Goal: Browse casually: Explore the website without a specific task or goal

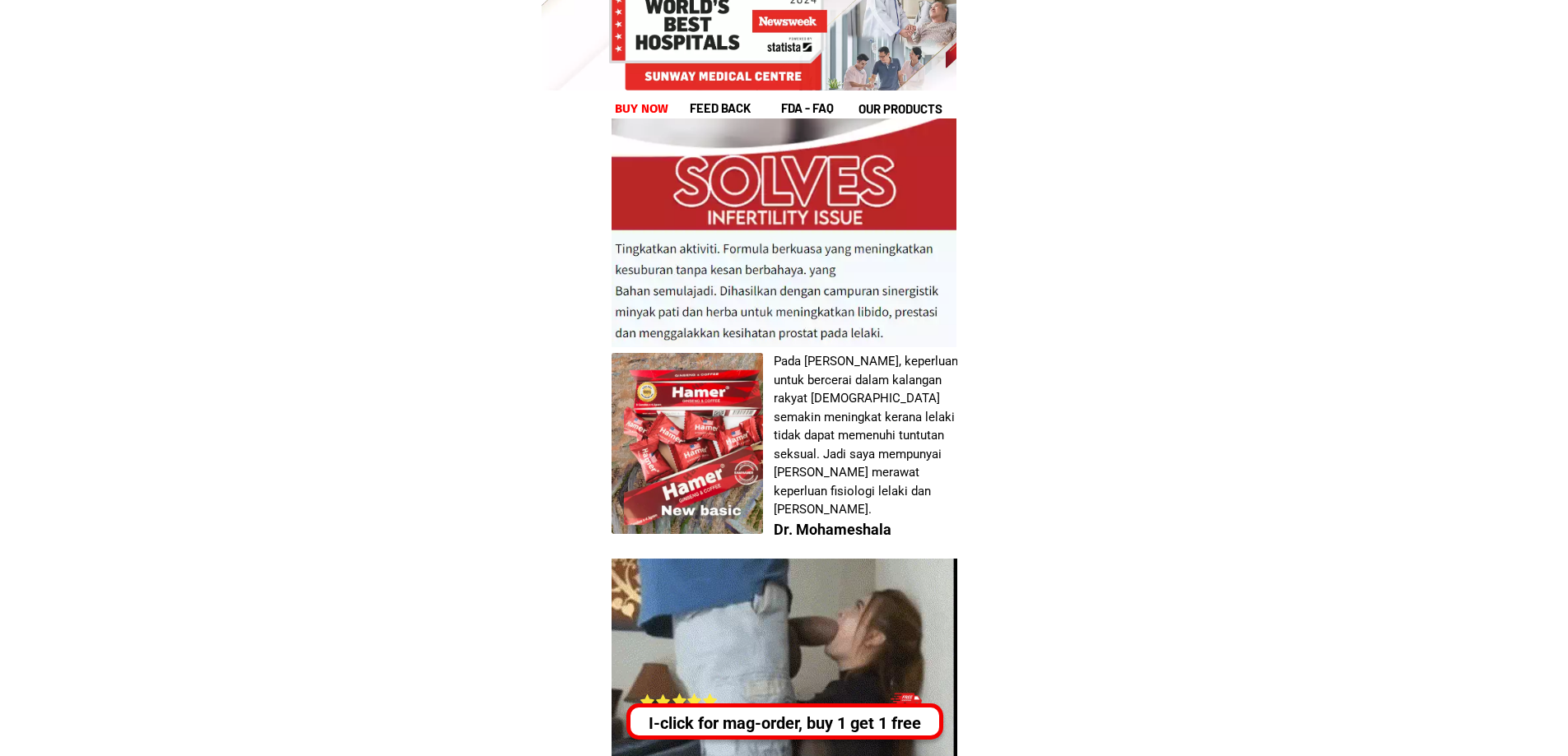
scroll to position [6089, 0]
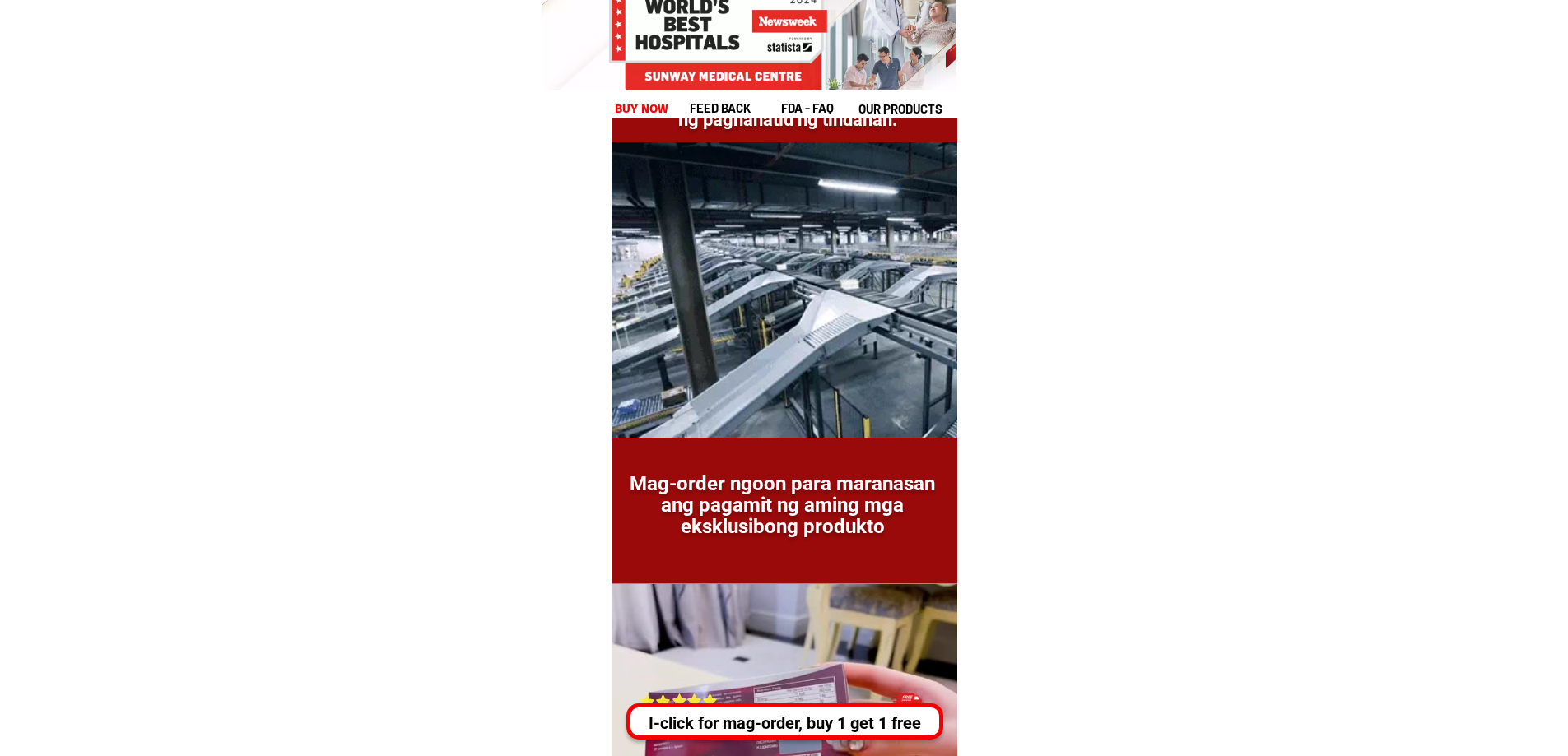
drag, startPoint x: 1331, startPoint y: 126, endPoint x: 1334, endPoint y: 147, distance: 21.2
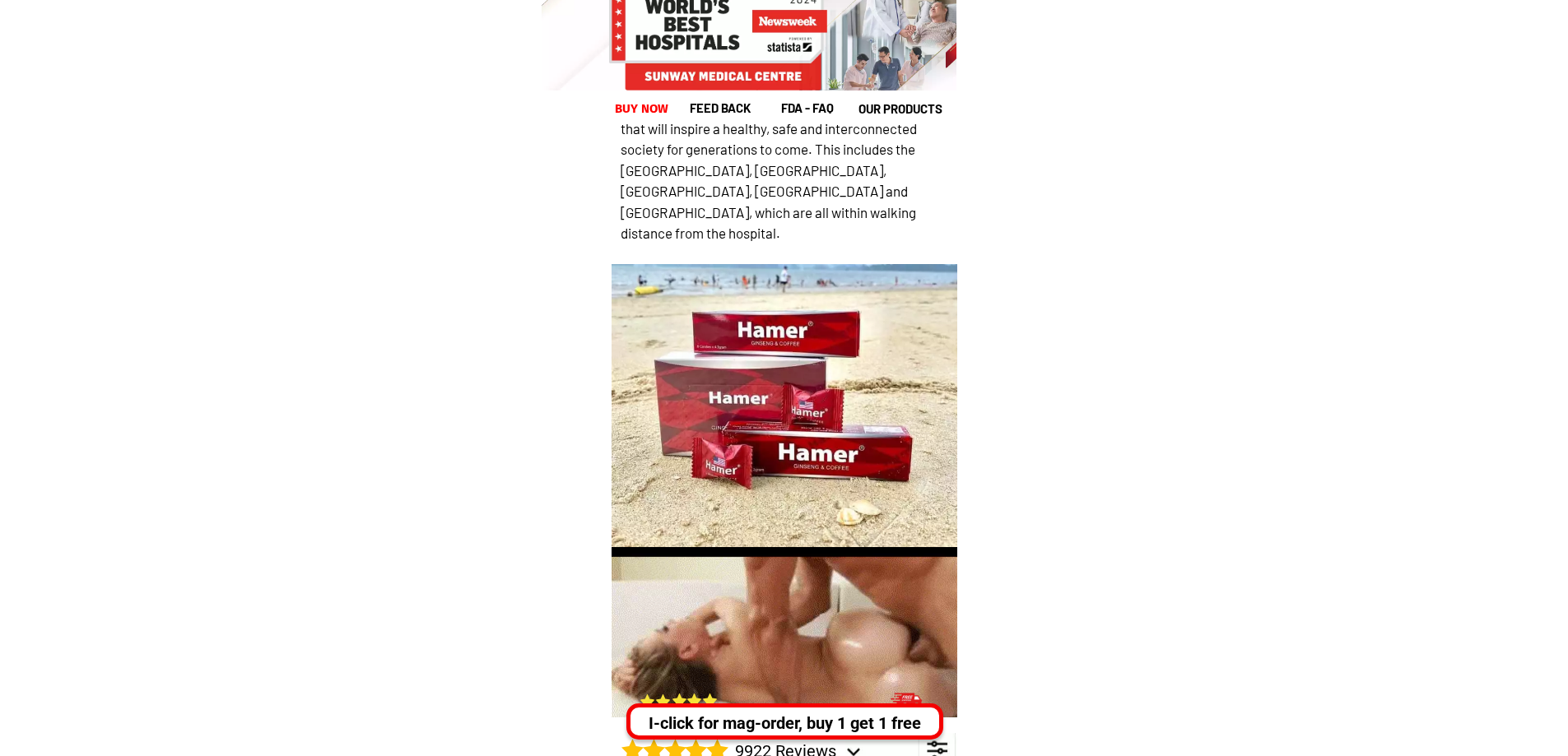
scroll to position [25834, 0]
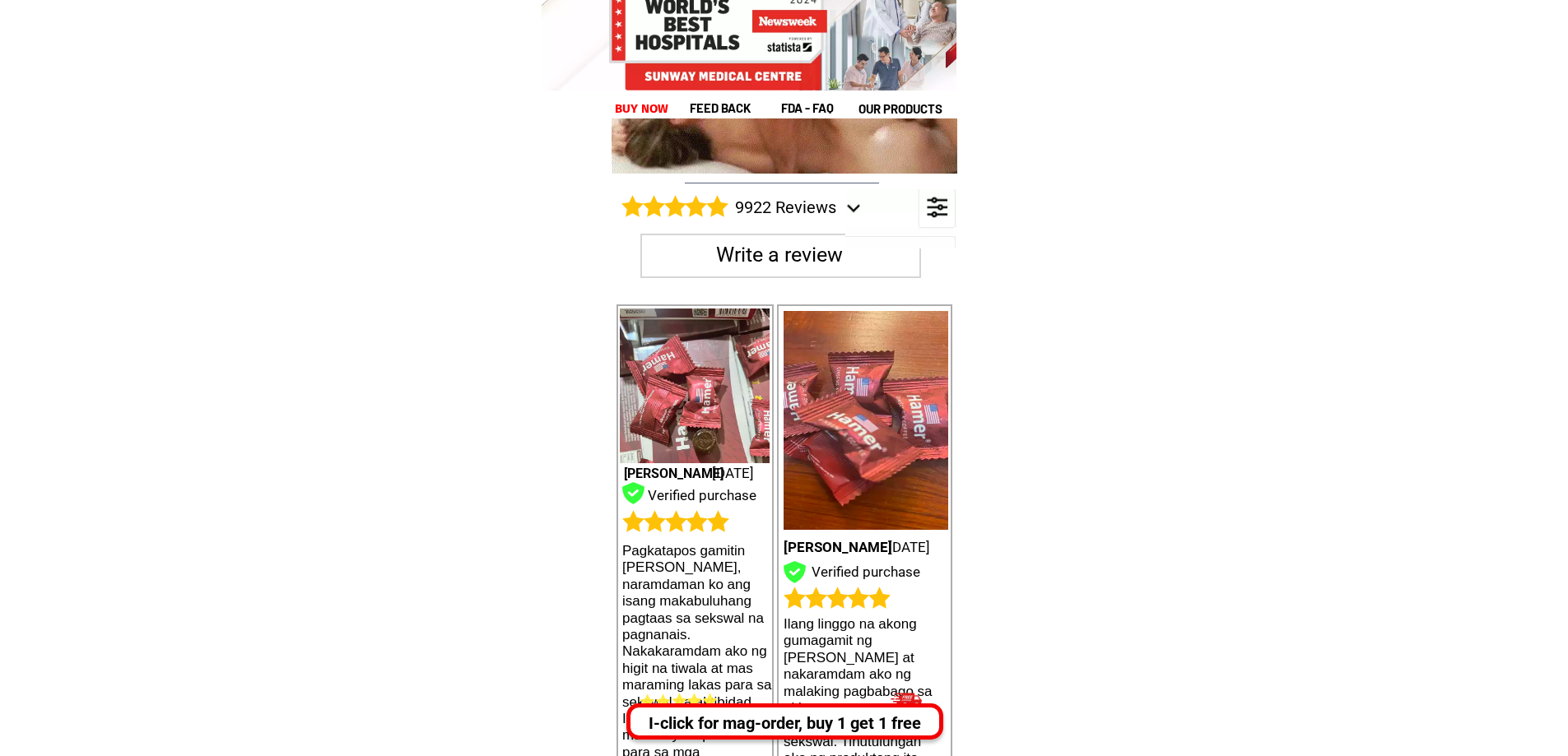
click at [877, 616] on h1 "Ilang linggo na akong gumagamit ng [PERSON_NAME] at nakaramdam ako ng malaking …" at bounding box center [858, 734] width 149 height 235
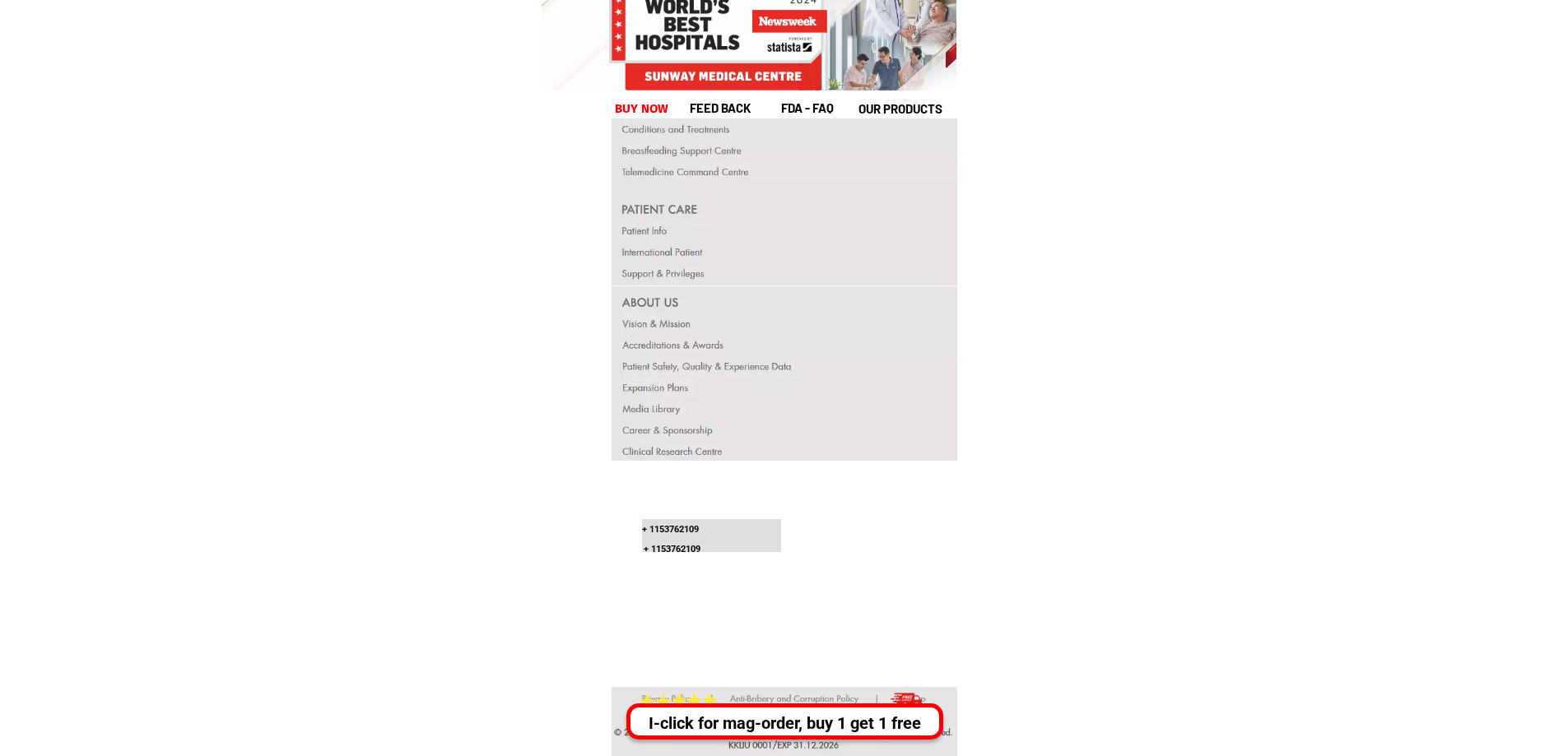
scroll to position [31816, 0]
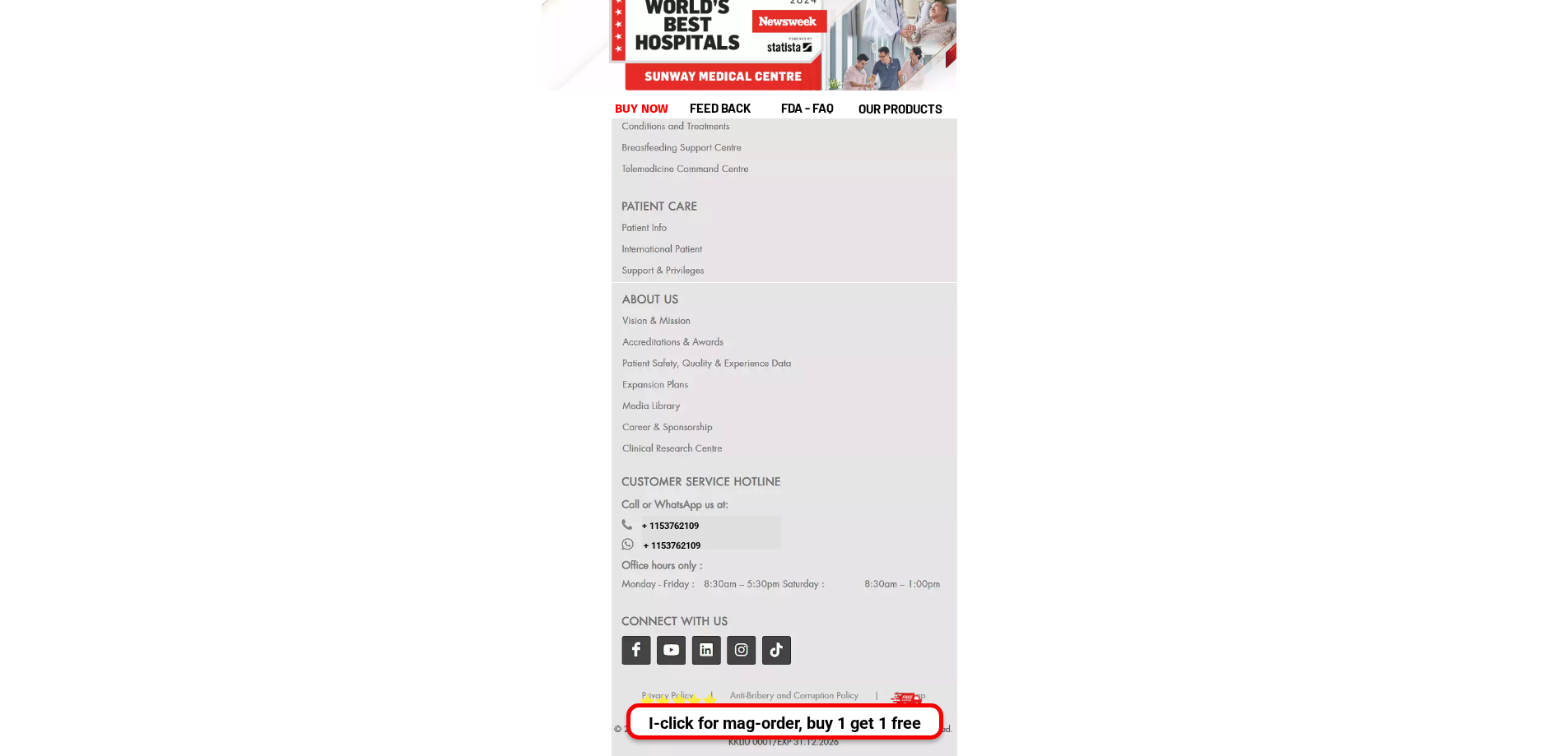
drag, startPoint x: 630, startPoint y: 639, endPoint x: 646, endPoint y: 648, distance: 18.4
click at [630, 640] on div at bounding box center [784, 570] width 347 height 226
click at [639, 652] on div at bounding box center [784, 570] width 347 height 226
click at [668, 660] on div at bounding box center [784, 570] width 347 height 226
drag, startPoint x: 668, startPoint y: 660, endPoint x: 725, endPoint y: 632, distance: 63.5
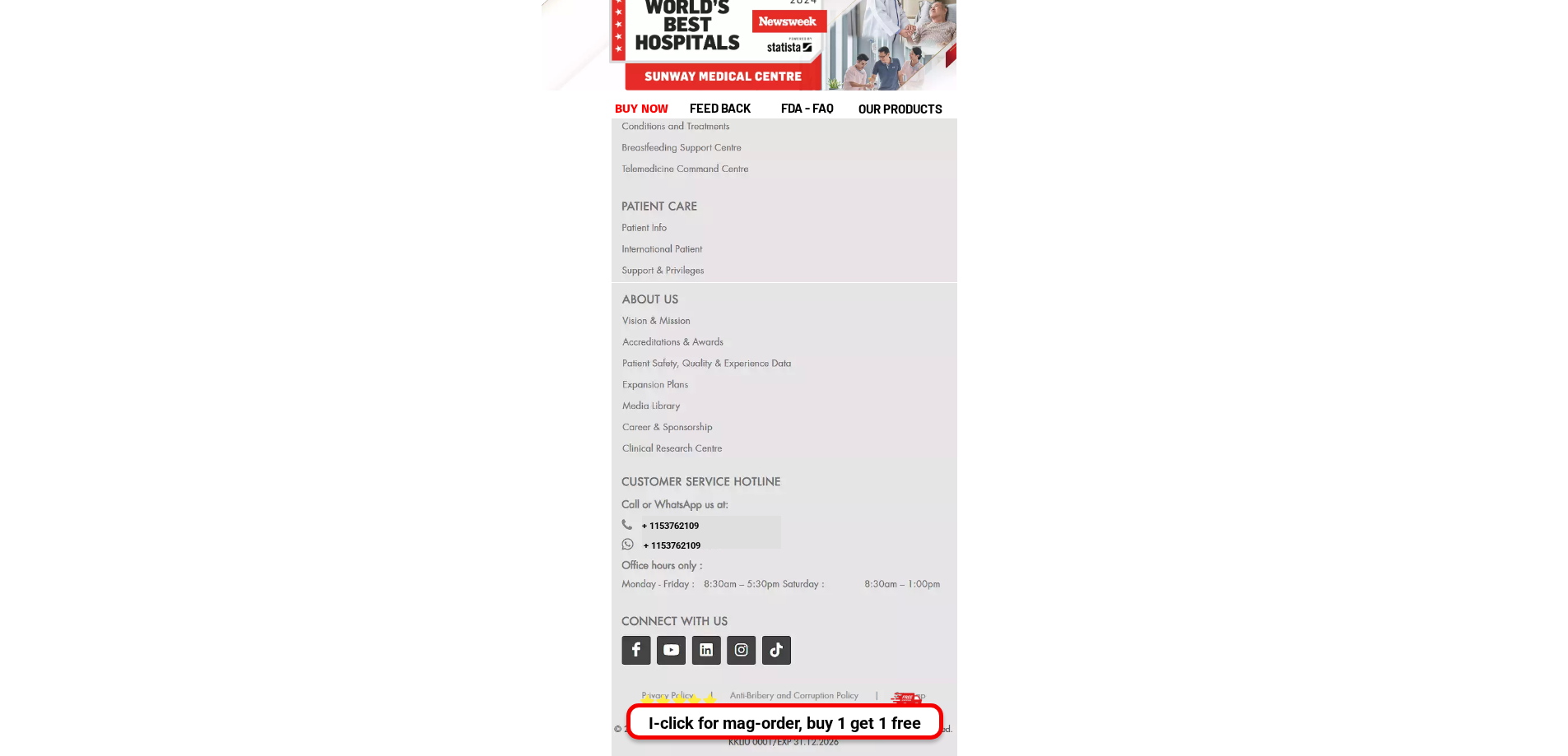
click at [671, 659] on div at bounding box center [784, 570] width 347 height 226
click at [725, 632] on div at bounding box center [784, 570] width 347 height 226
click at [751, 644] on div at bounding box center [784, 570] width 347 height 226
click at [739, 649] on div at bounding box center [784, 570] width 347 height 226
click at [623, 645] on div at bounding box center [784, 570] width 347 height 226
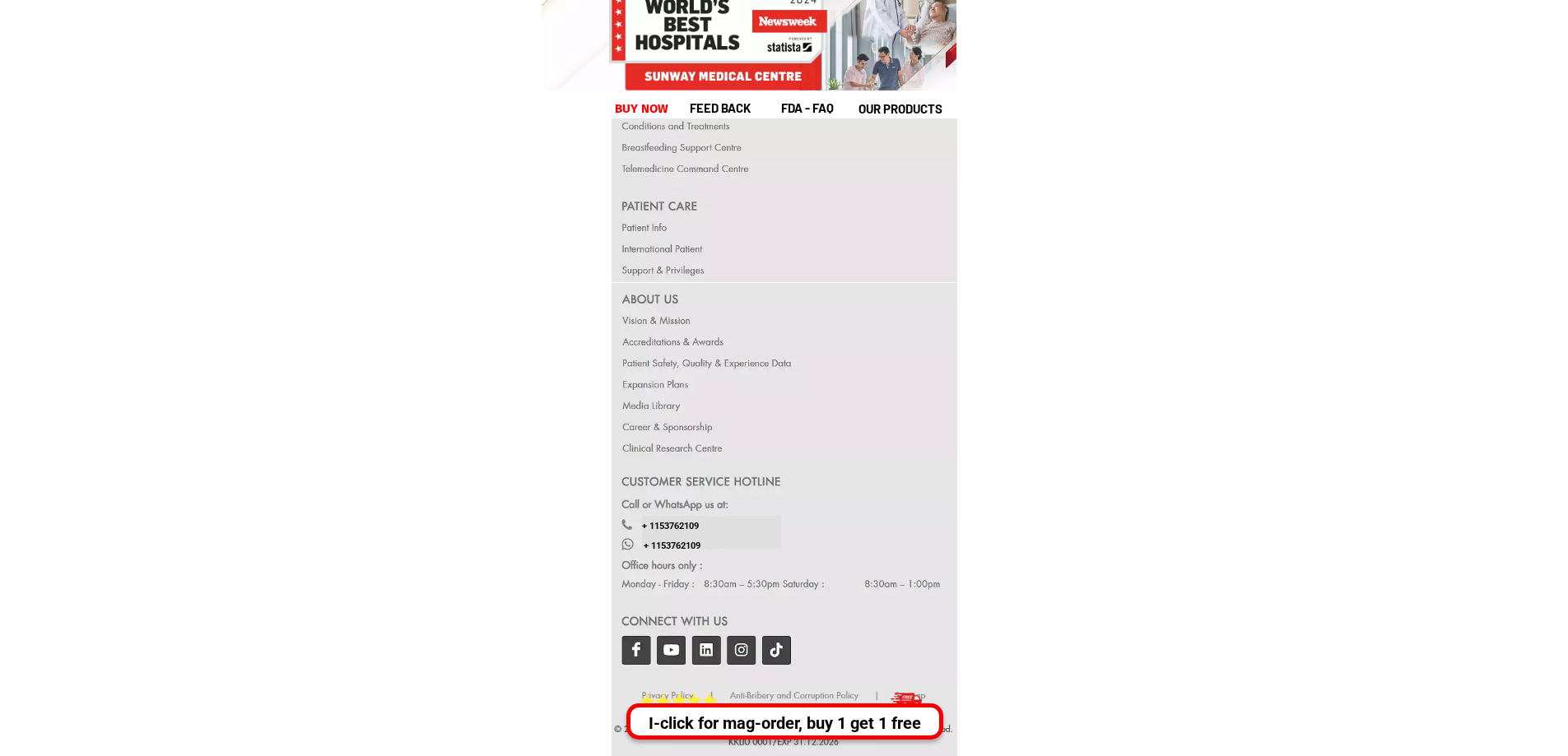
click at [637, 645] on div at bounding box center [784, 570] width 347 height 226
click at [689, 651] on div at bounding box center [784, 570] width 347 height 226
click at [707, 644] on div at bounding box center [784, 570] width 347 height 226
click at [739, 649] on div at bounding box center [784, 570] width 347 height 226
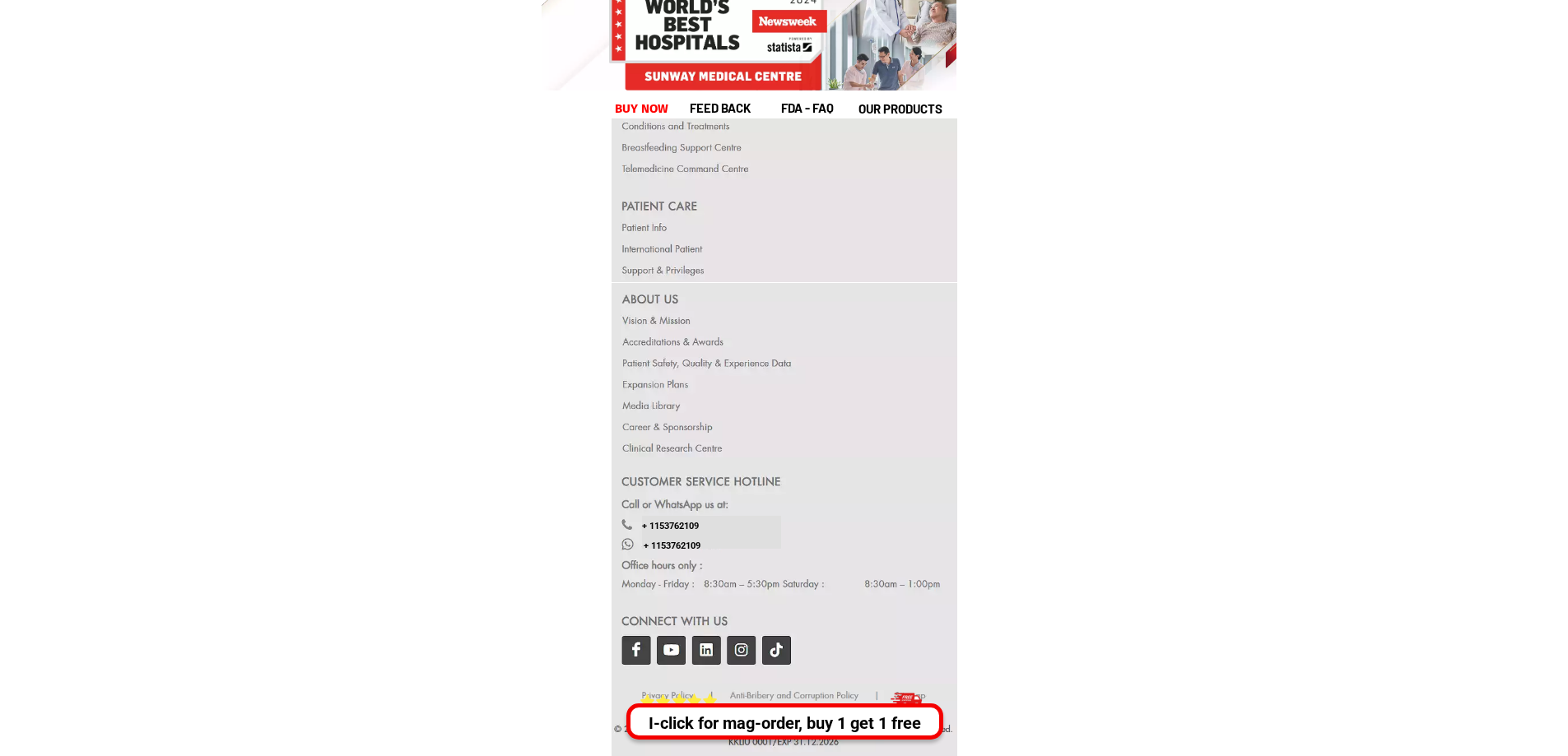
click at [739, 649] on div at bounding box center [784, 570] width 347 height 226
click at [642, 649] on div at bounding box center [784, 570] width 347 height 226
click at [745, 649] on div at bounding box center [784, 570] width 347 height 226
click at [698, 649] on div at bounding box center [784, 570] width 347 height 226
click at [735, 644] on div at bounding box center [784, 570] width 347 height 226
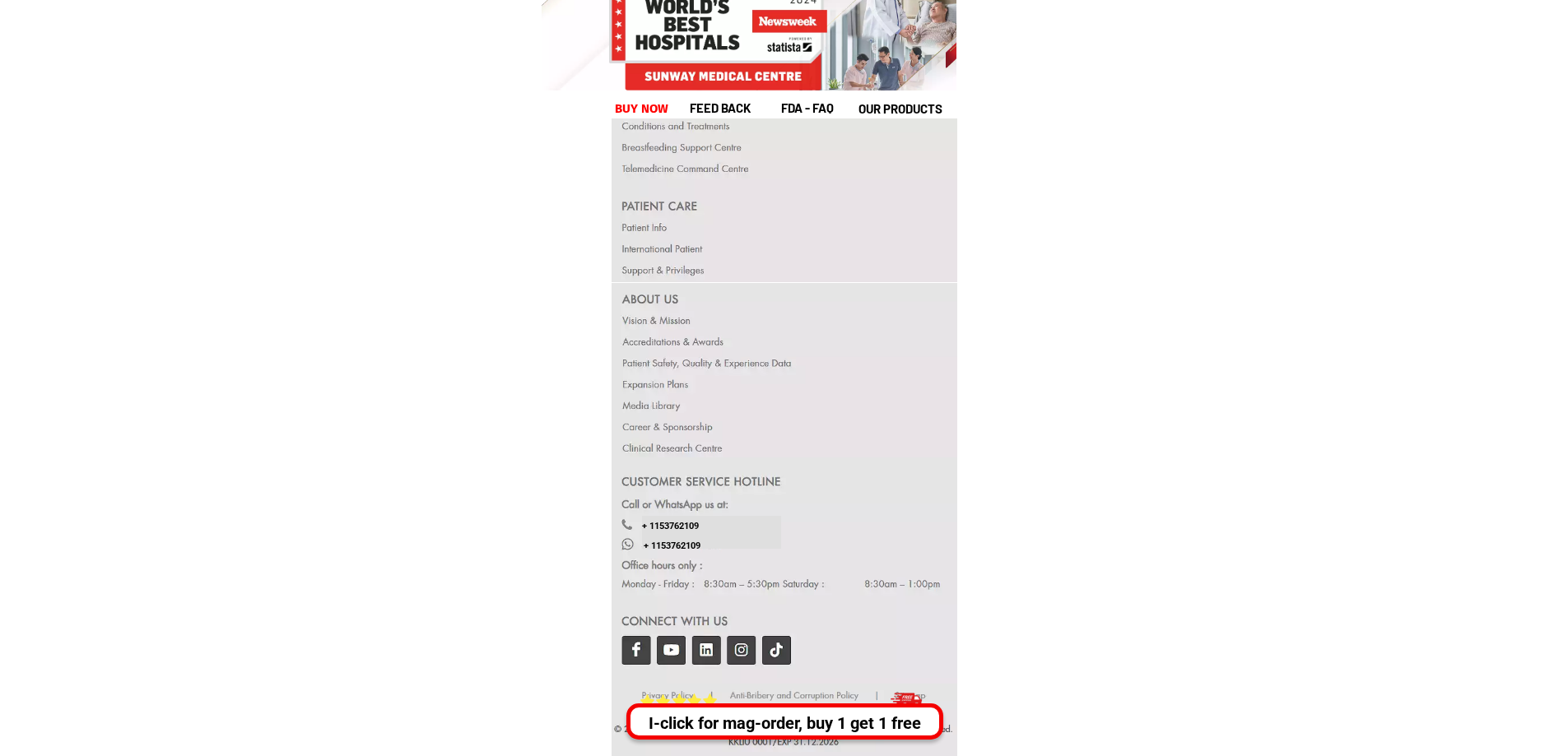
click at [631, 649] on div at bounding box center [784, 570] width 347 height 226
click at [654, 447] on div at bounding box center [784, 371] width 346 height 175
click at [754, 742] on div at bounding box center [784, 721] width 347 height 74
